Goal: Check status: Check status

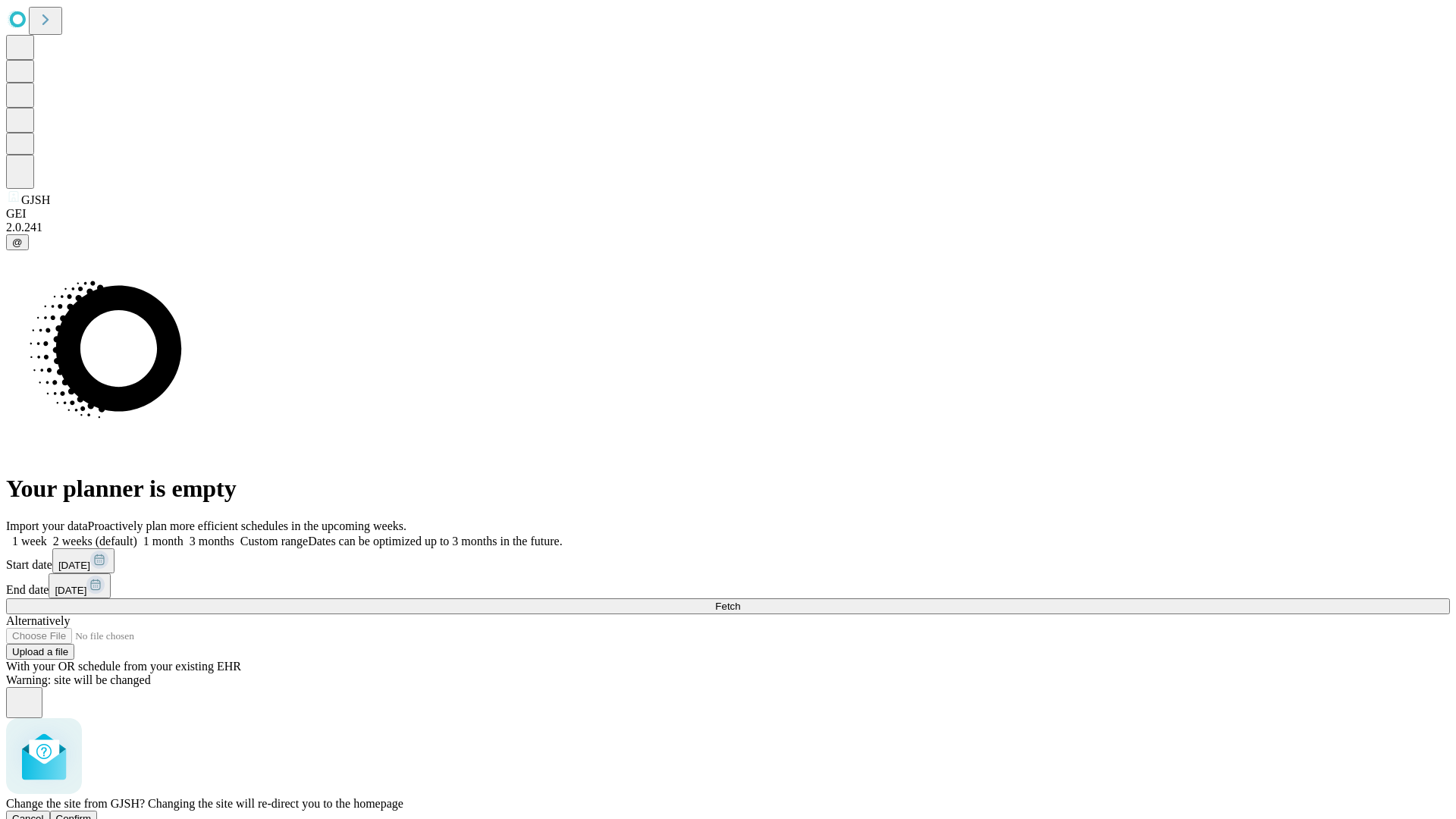
click at [92, 813] on span "Confirm" at bounding box center [74, 818] width 36 height 11
click at [137, 535] on label "2 weeks (default)" at bounding box center [92, 541] width 90 height 13
click at [740, 601] on span "Fetch" at bounding box center [727, 606] width 25 height 11
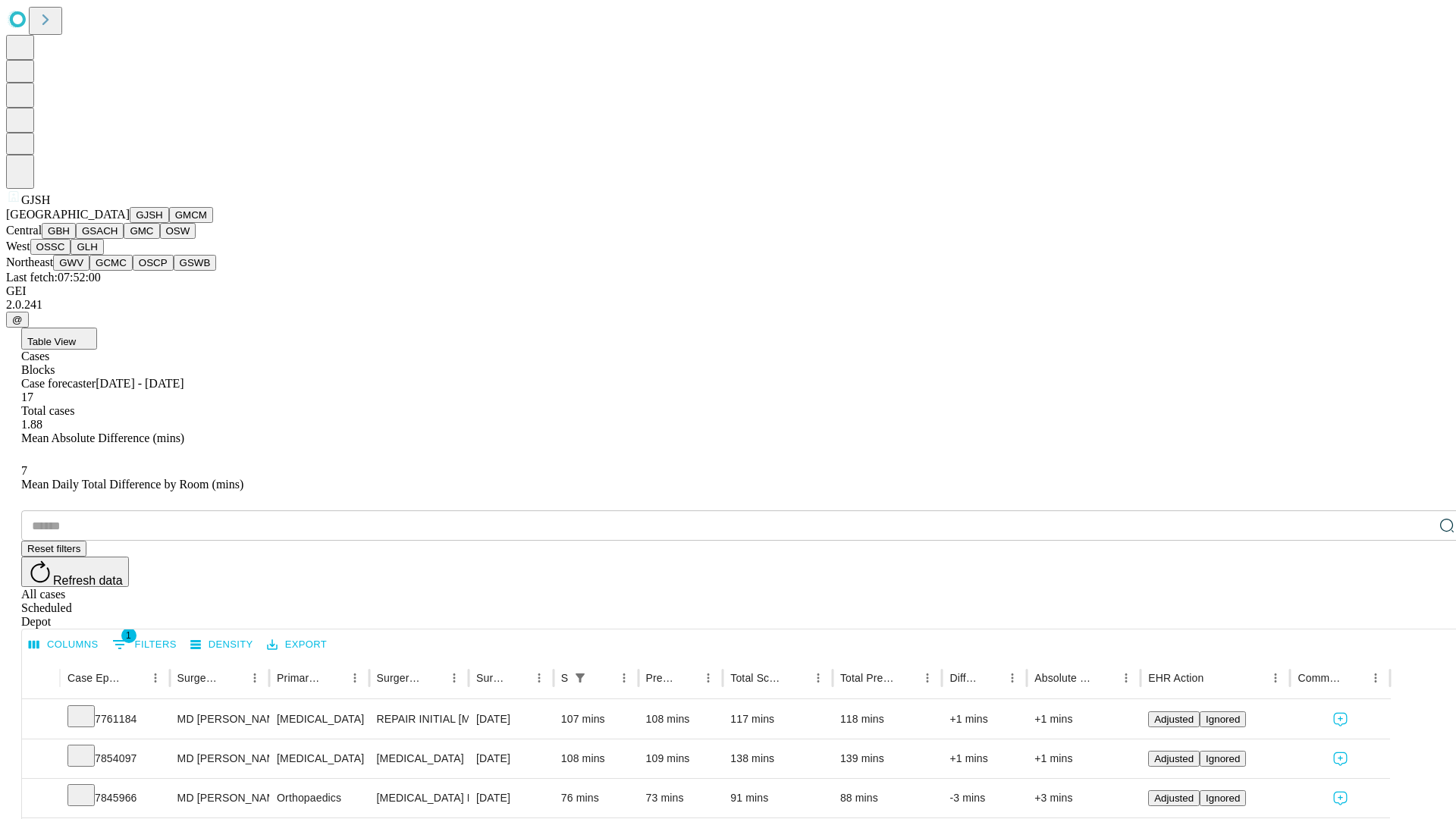
click at [170, 223] on button "GMCM" at bounding box center [192, 215] width 44 height 16
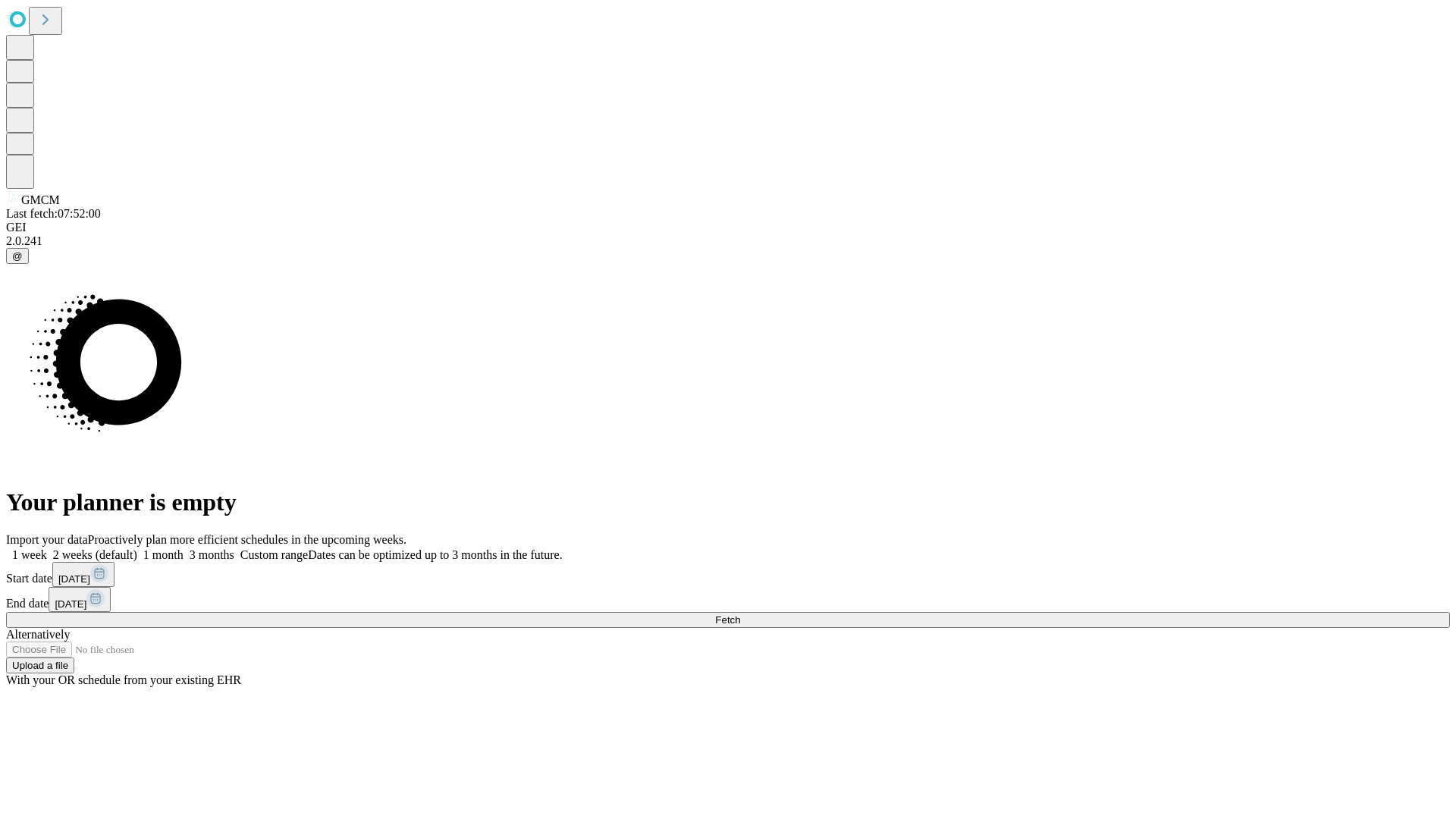
click at [137, 549] on label "2 weeks (default)" at bounding box center [92, 555] width 90 height 13
click at [740, 614] on span "Fetch" at bounding box center [727, 620] width 25 height 11
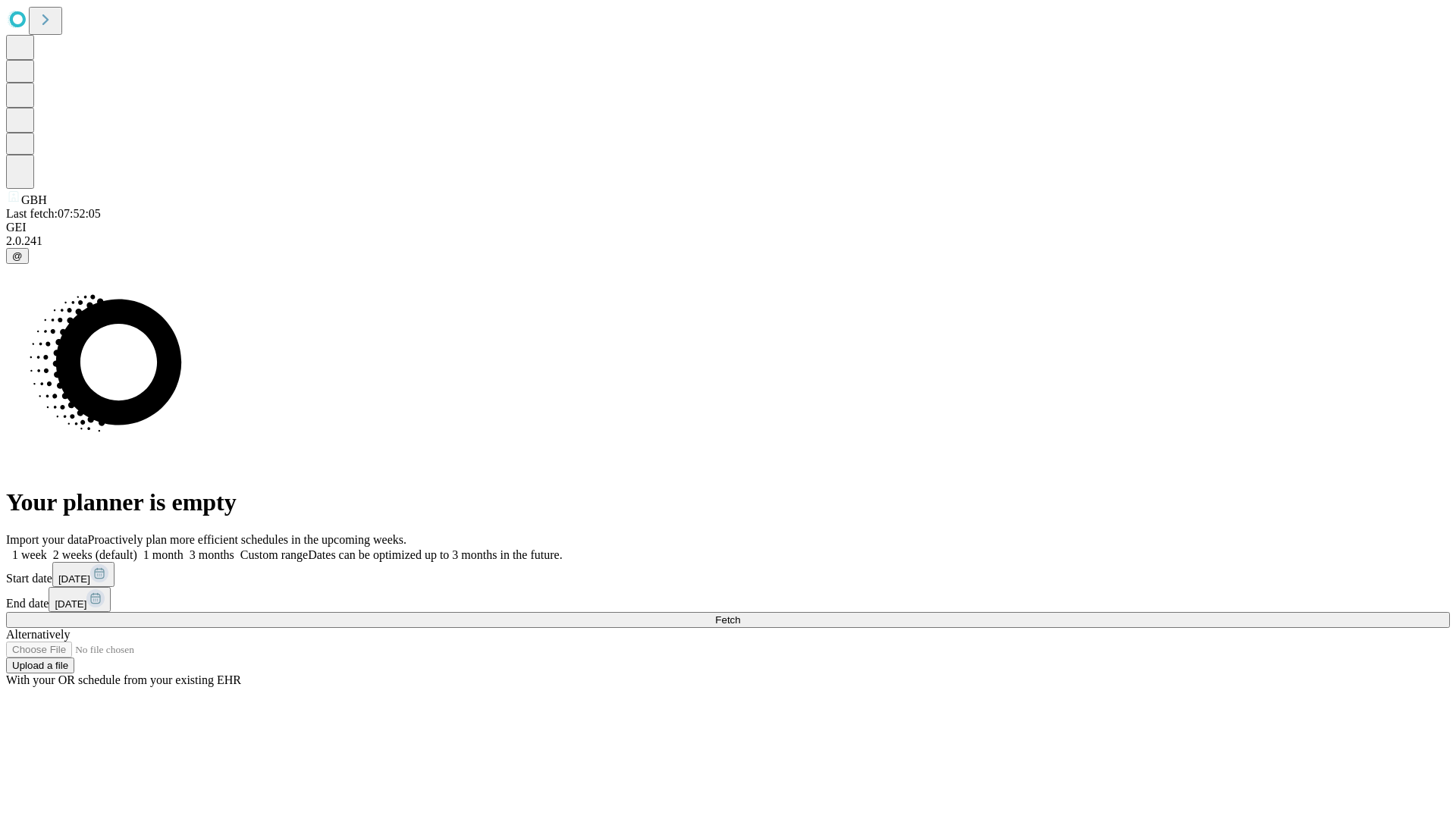
click at [137, 549] on label "2 weeks (default)" at bounding box center [92, 555] width 90 height 13
click at [740, 614] on span "Fetch" at bounding box center [727, 620] width 25 height 11
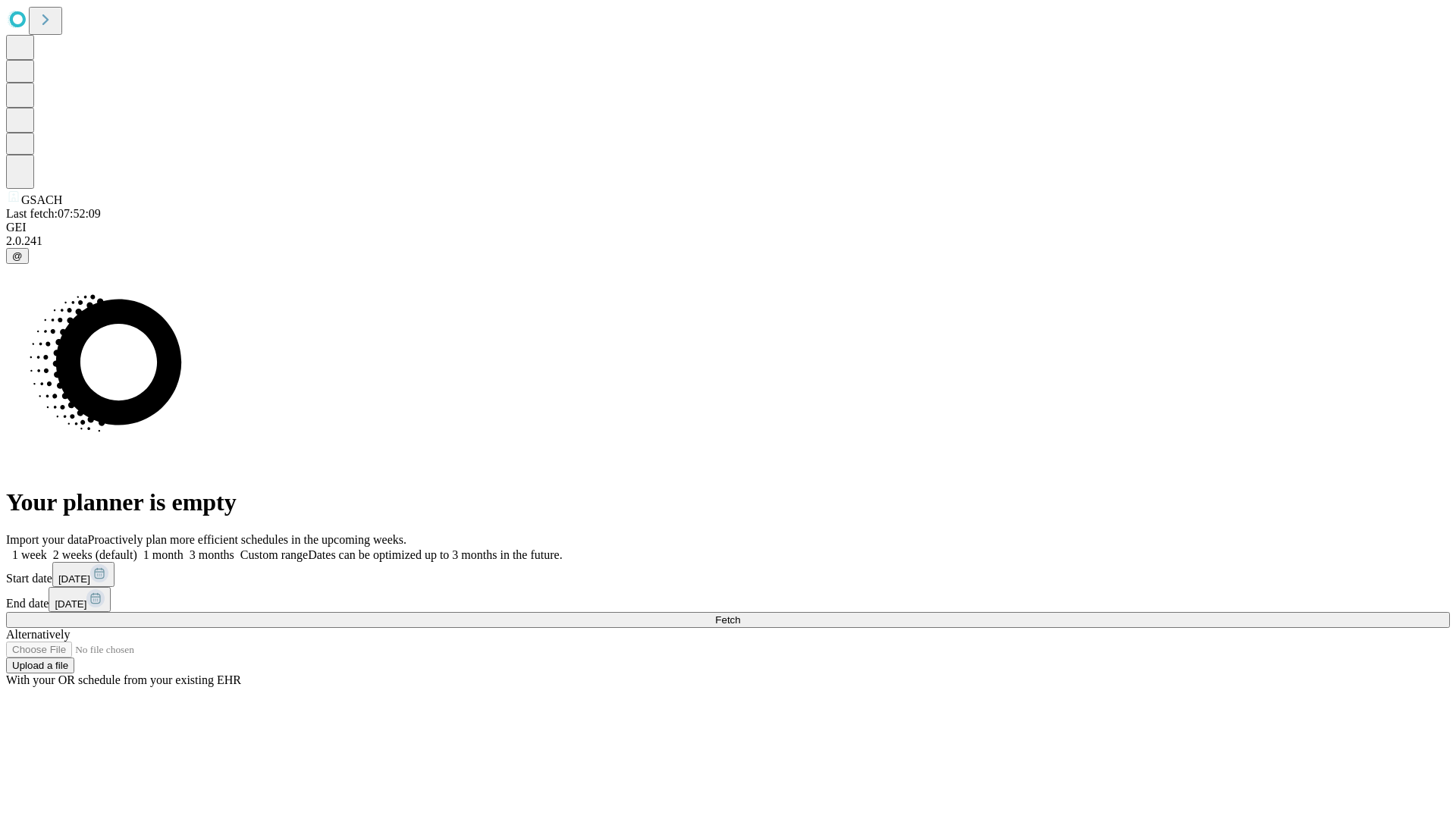
click at [137, 549] on label "2 weeks (default)" at bounding box center [92, 555] width 90 height 13
click at [740, 614] on span "Fetch" at bounding box center [727, 620] width 25 height 11
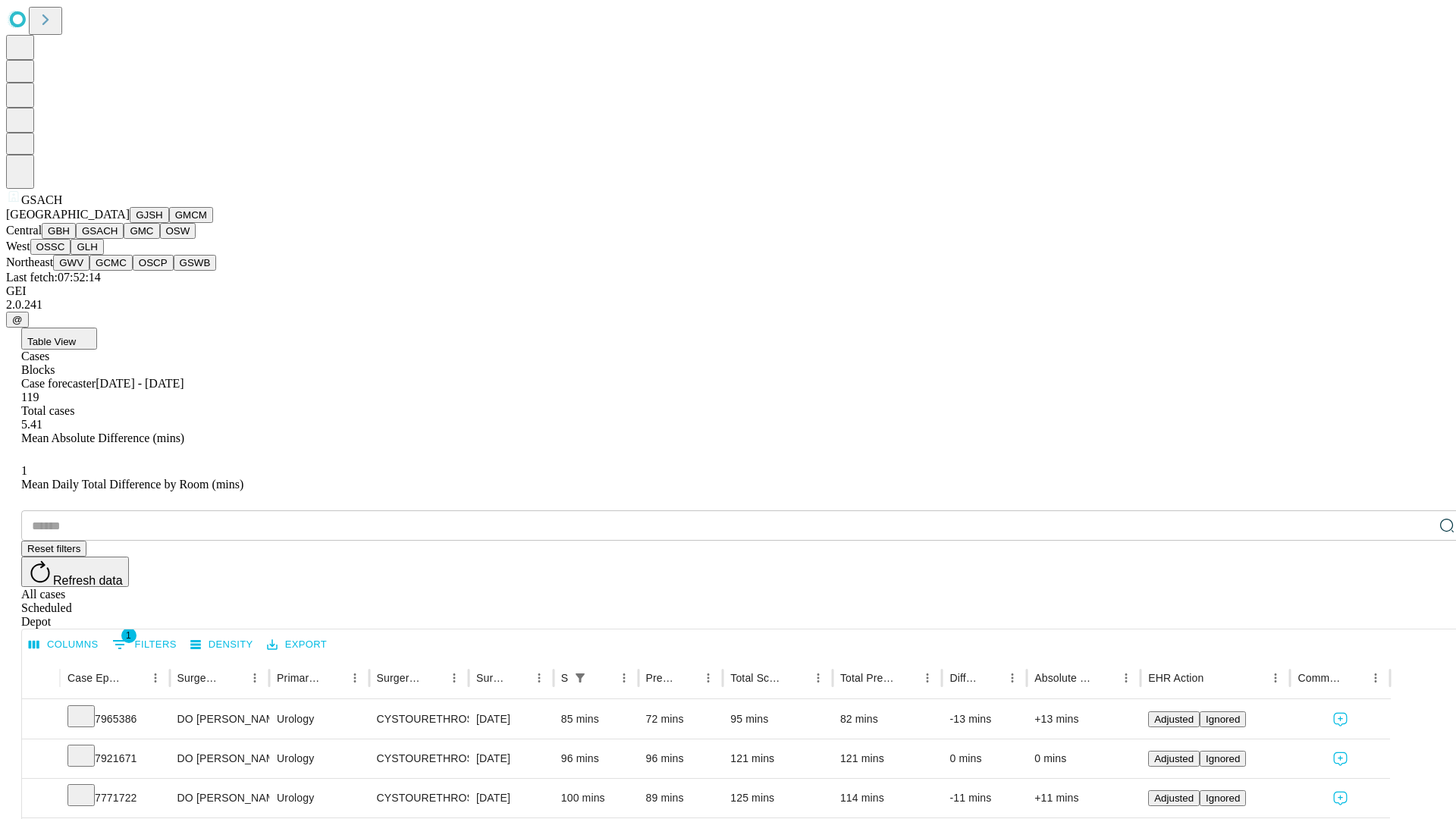
click at [124, 239] on button "GMC" at bounding box center [141, 231] width 36 height 16
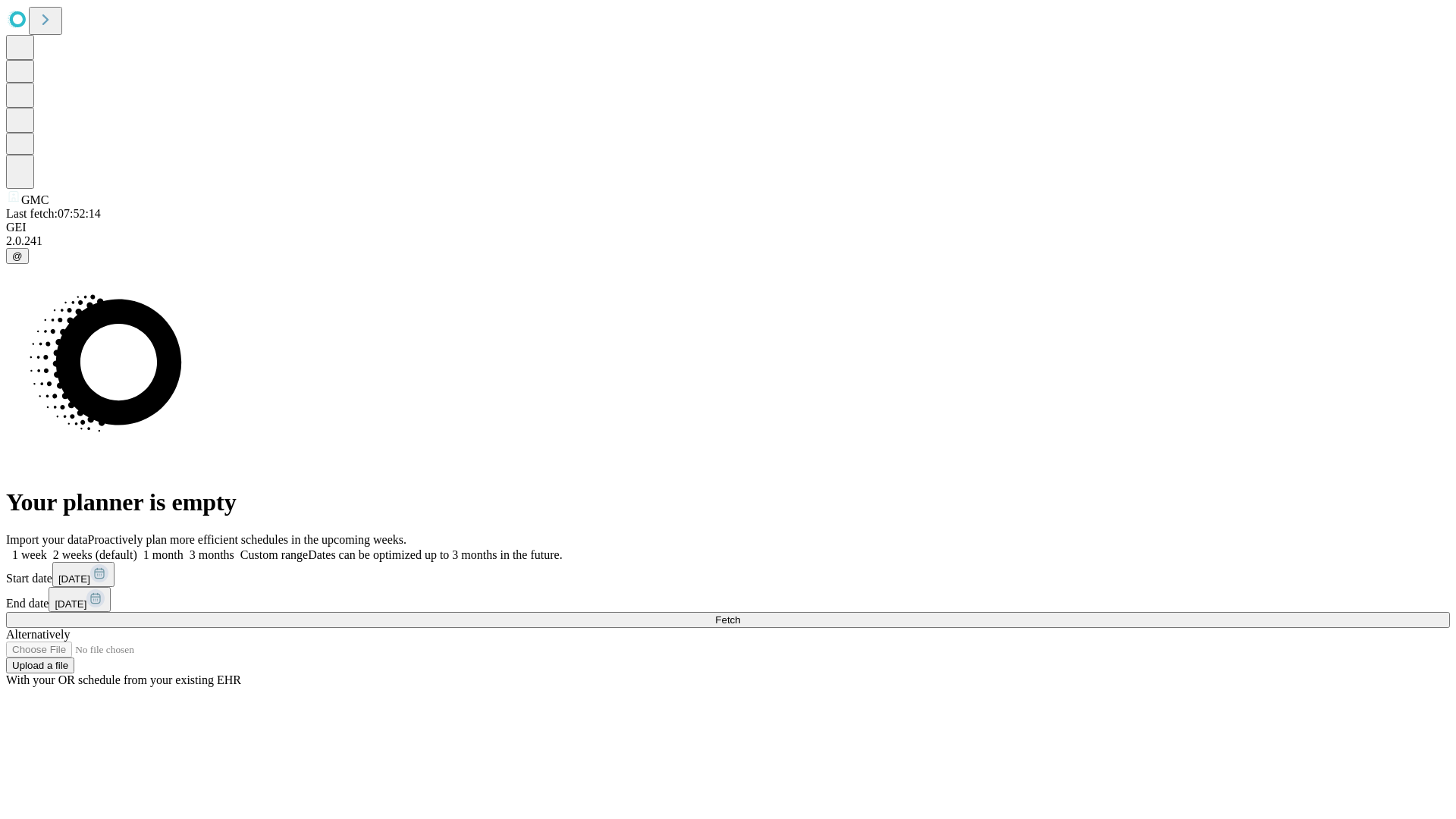
click at [137, 549] on label "2 weeks (default)" at bounding box center [92, 555] width 90 height 13
click at [740, 614] on span "Fetch" at bounding box center [727, 620] width 25 height 11
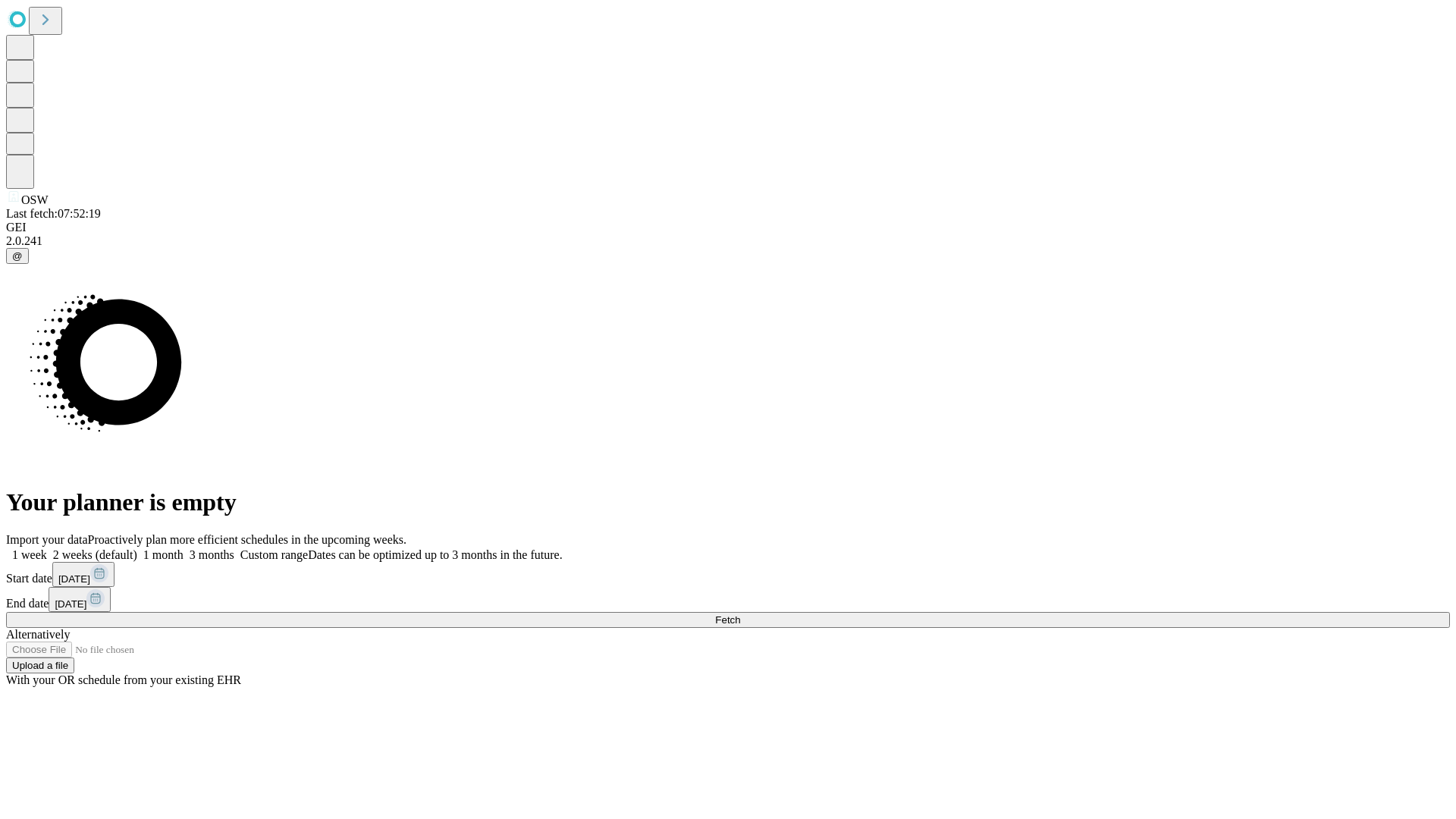
click at [740, 614] on span "Fetch" at bounding box center [727, 620] width 25 height 11
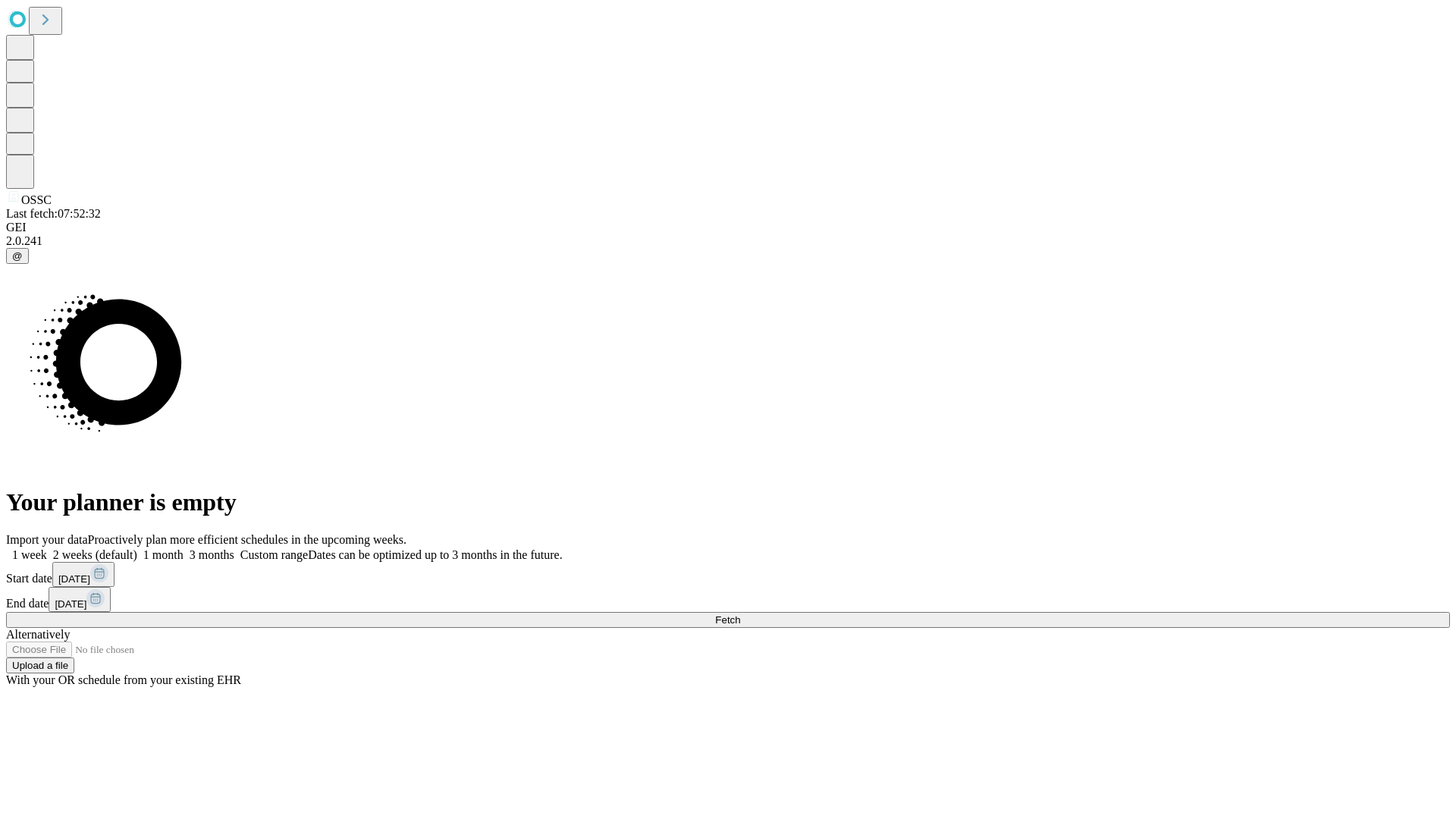
click at [137, 549] on label "2 weeks (default)" at bounding box center [92, 555] width 90 height 13
click at [740, 614] on span "Fetch" at bounding box center [727, 620] width 25 height 11
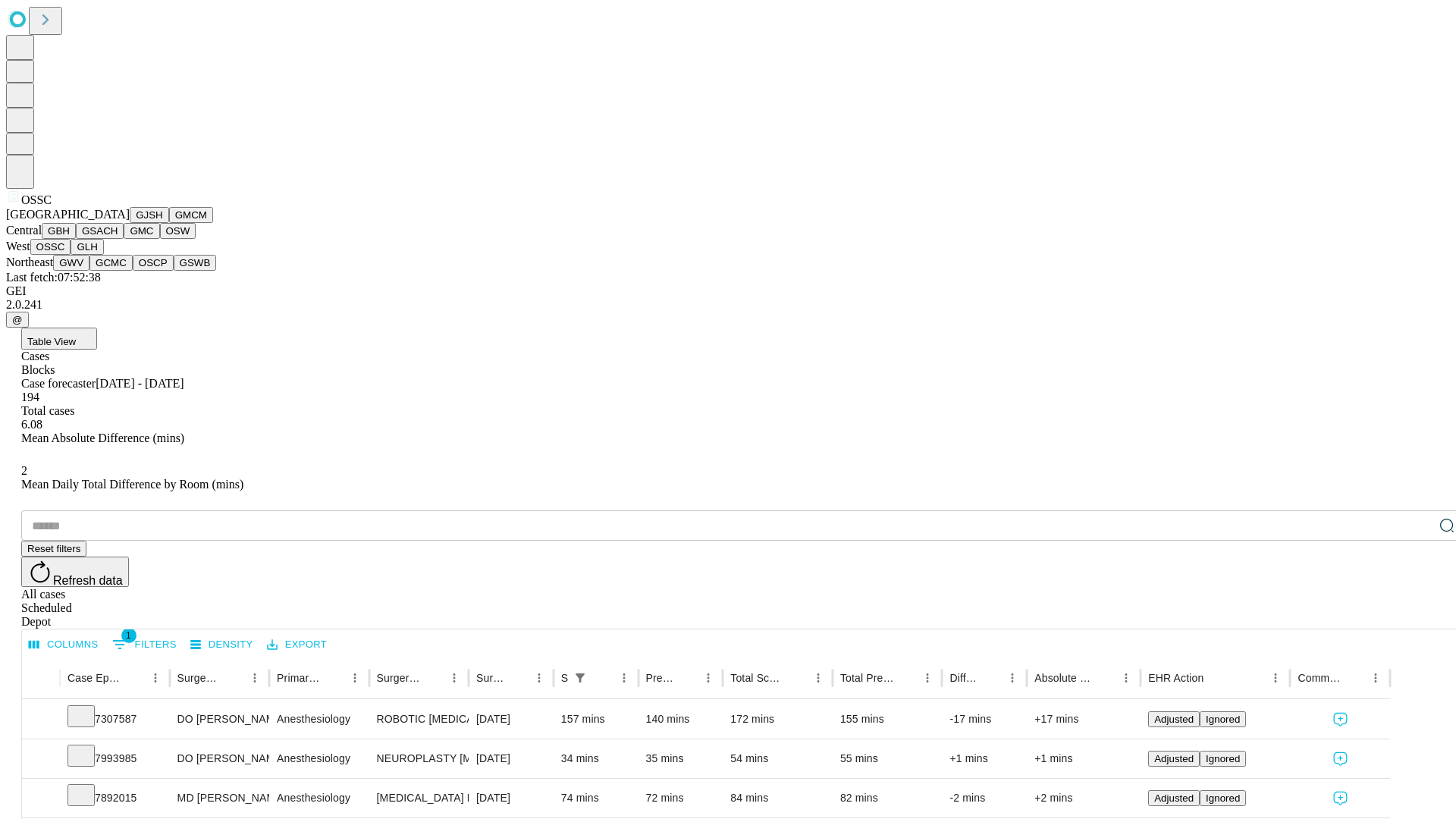
click at [103, 255] on button "GLH" at bounding box center [87, 246] width 32 height 16
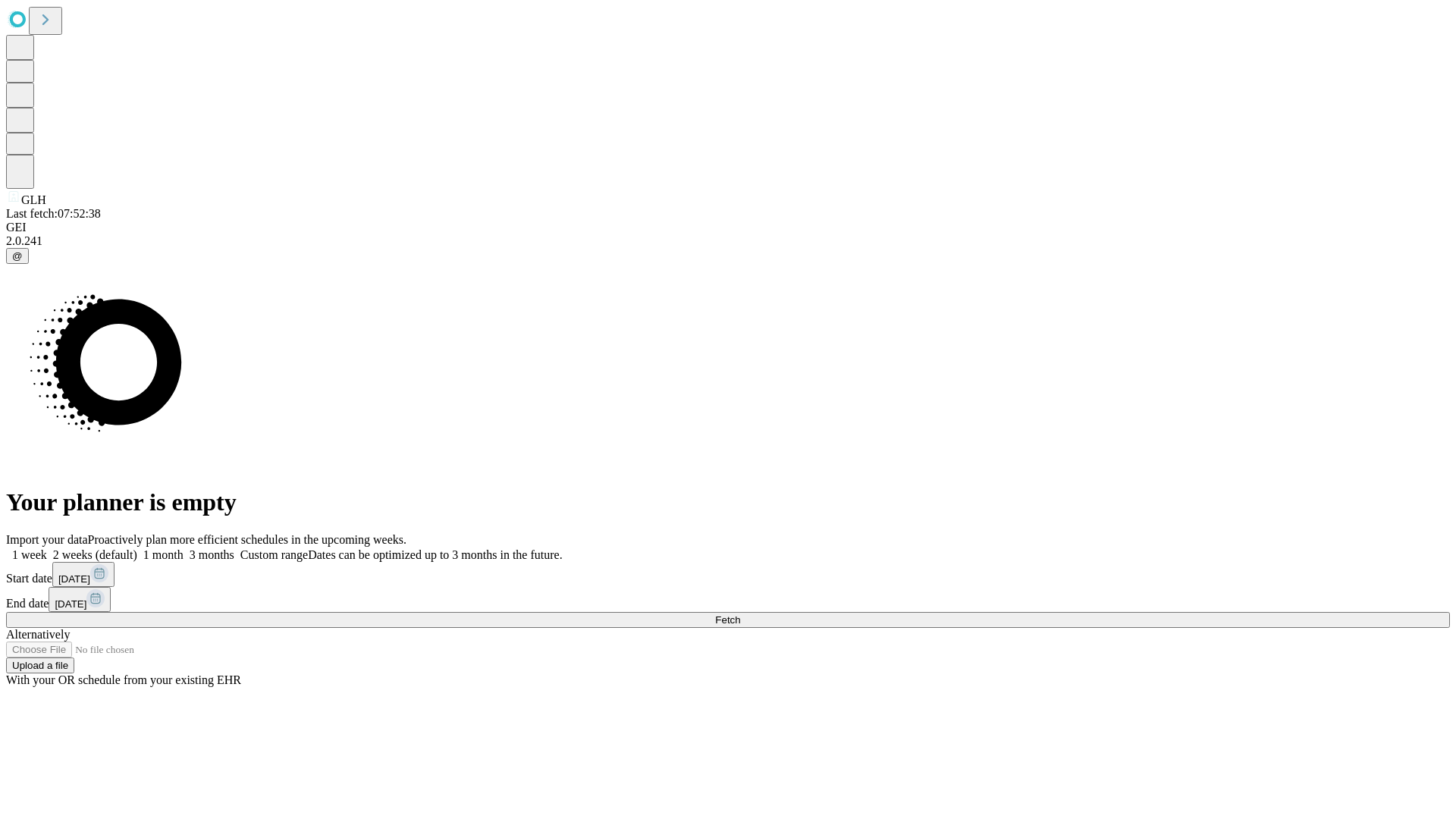
click at [137, 549] on label "2 weeks (default)" at bounding box center [92, 555] width 90 height 13
click at [740, 614] on span "Fetch" at bounding box center [727, 620] width 25 height 11
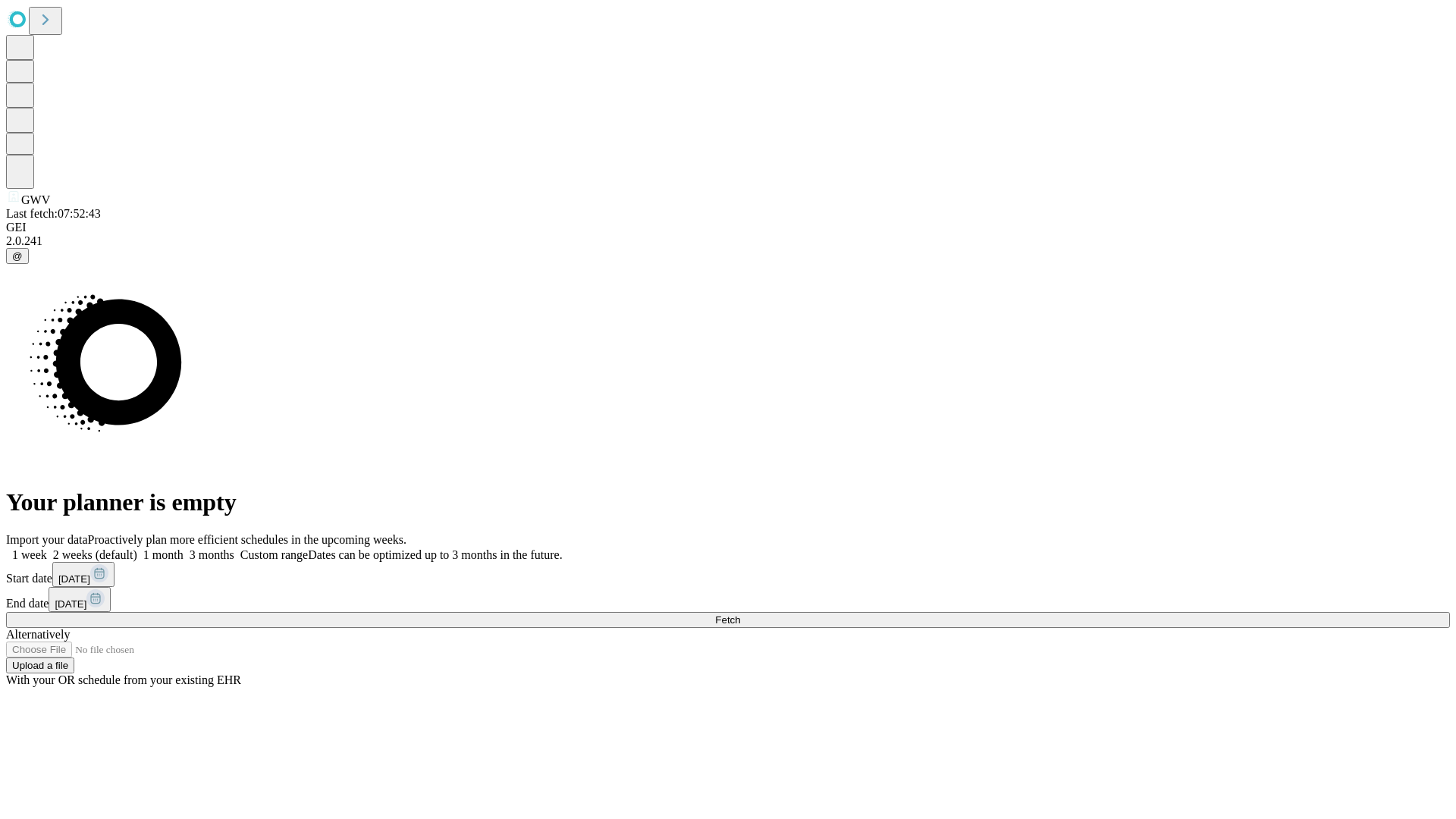
click at [740, 614] on span "Fetch" at bounding box center [727, 620] width 25 height 11
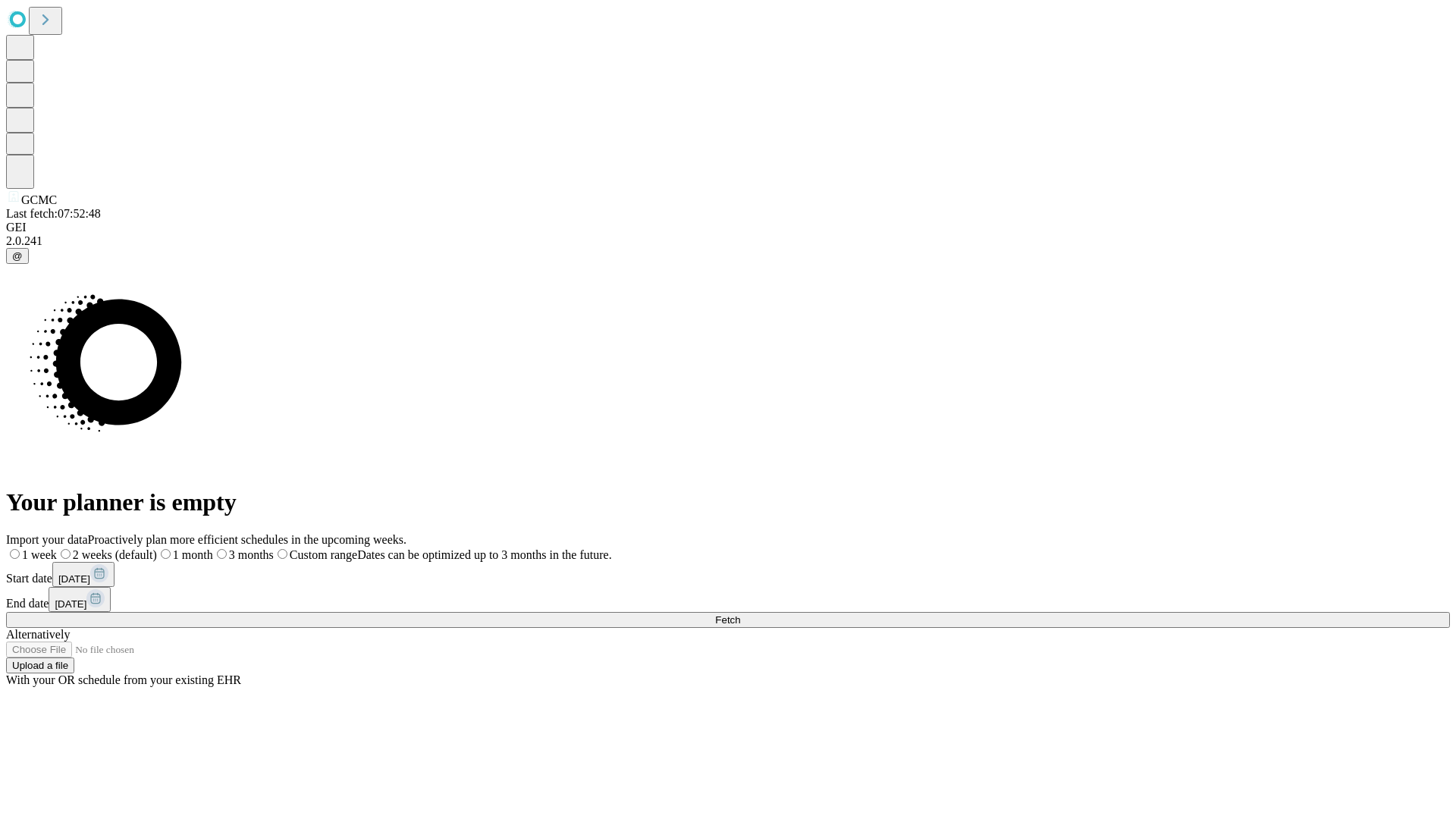
click at [157, 549] on label "2 weeks (default)" at bounding box center [106, 555] width 100 height 13
click at [740, 614] on span "Fetch" at bounding box center [727, 620] width 25 height 11
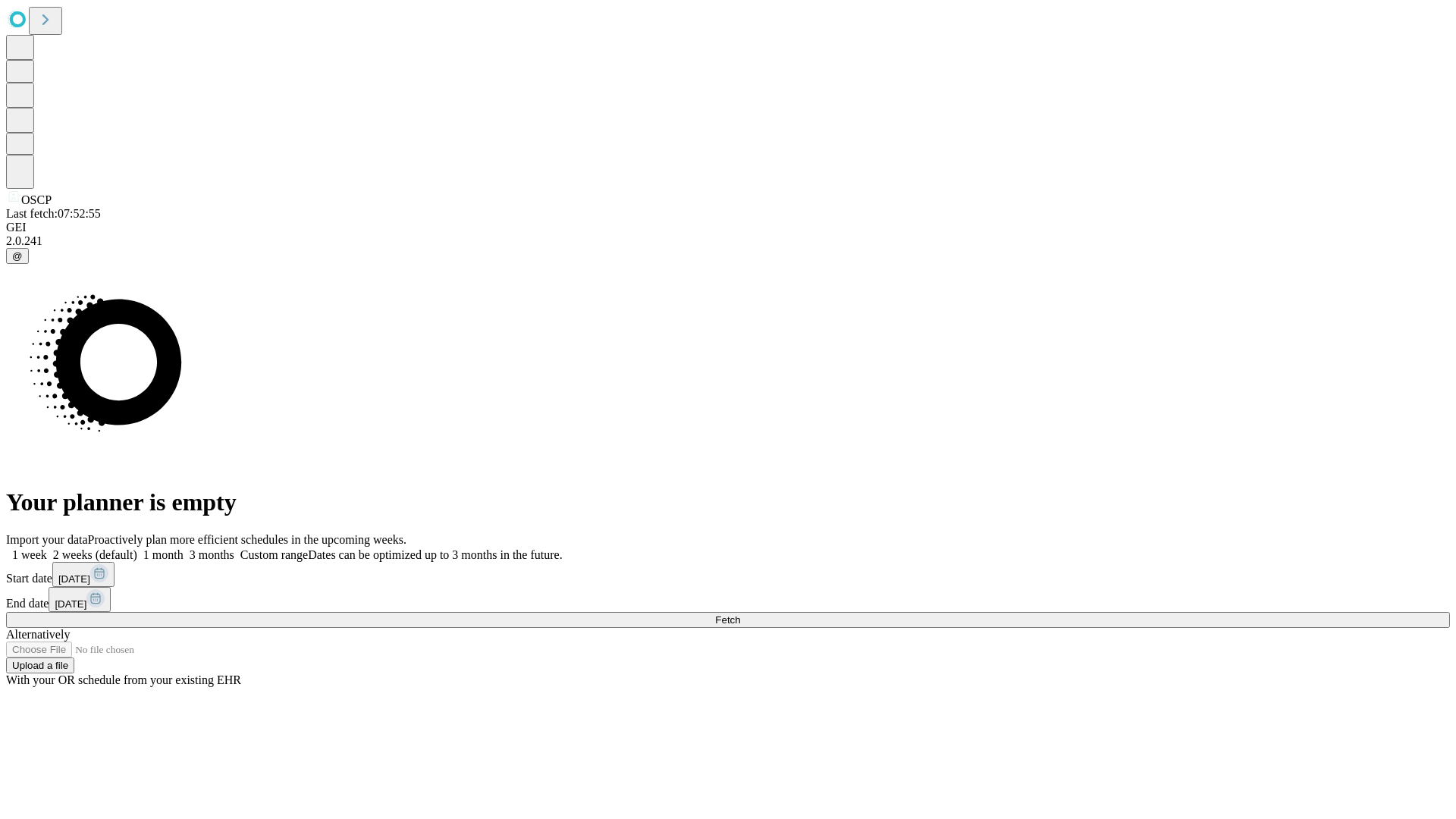
click at [137, 549] on label "2 weeks (default)" at bounding box center [92, 555] width 90 height 13
click at [740, 614] on span "Fetch" at bounding box center [727, 620] width 25 height 11
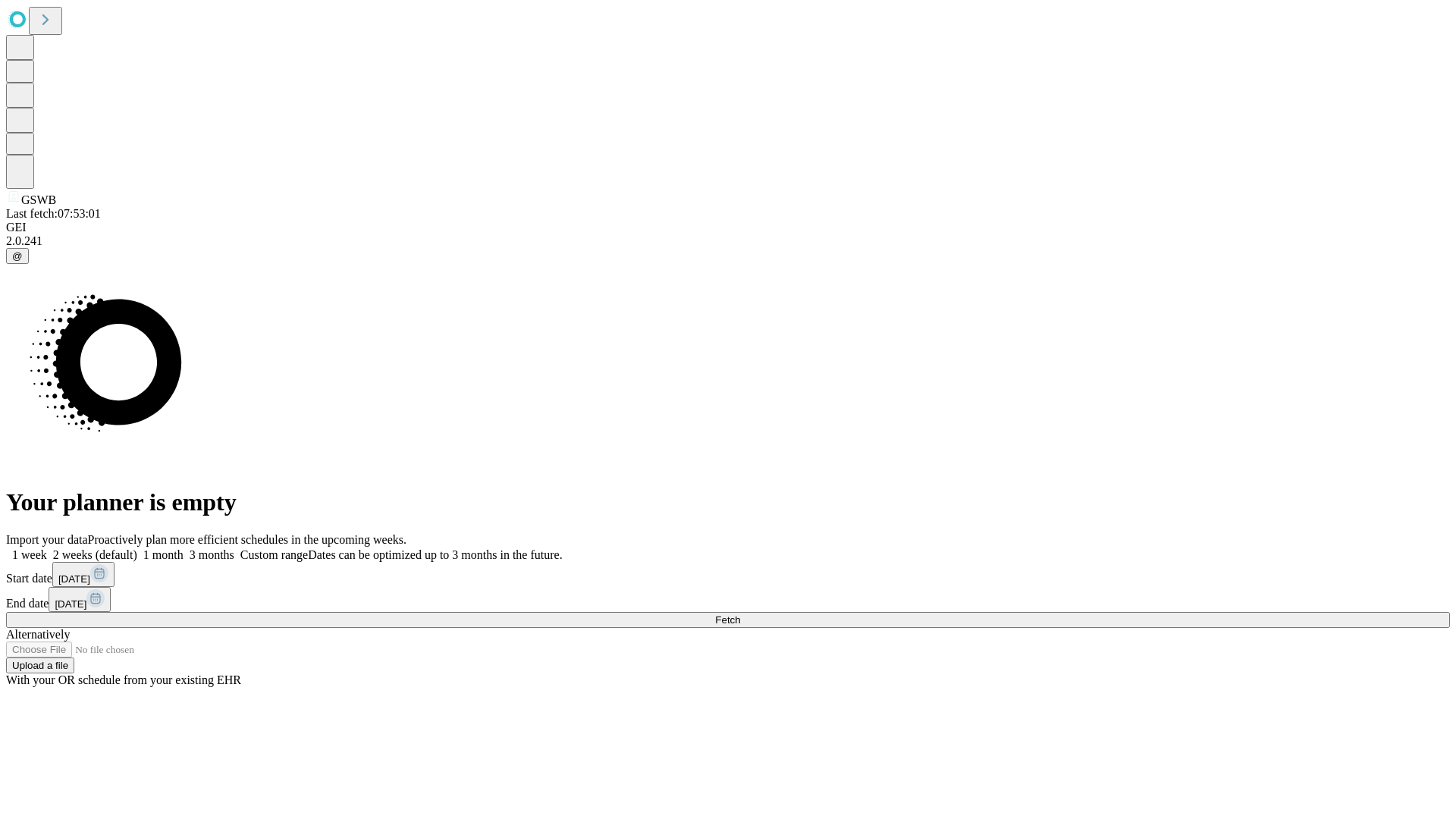
click at [137, 549] on label "2 weeks (default)" at bounding box center [92, 555] width 90 height 13
click at [740, 614] on span "Fetch" at bounding box center [727, 620] width 25 height 11
